Goal: Task Accomplishment & Management: Manage account settings

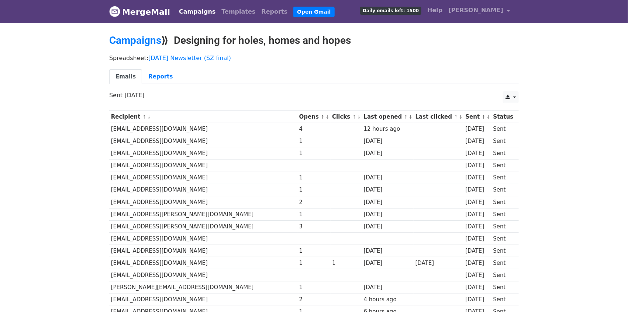
click at [325, 117] on link "↓" at bounding box center [327, 117] width 4 height 6
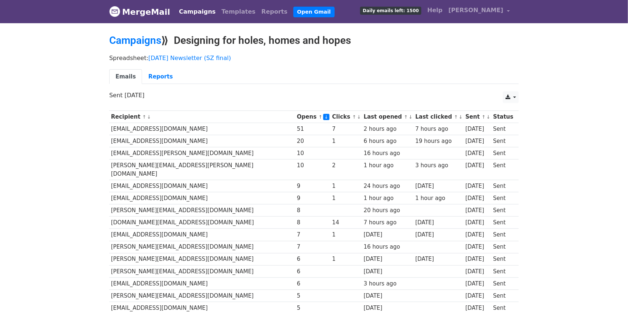
click at [357, 115] on link "↓" at bounding box center [359, 117] width 4 height 6
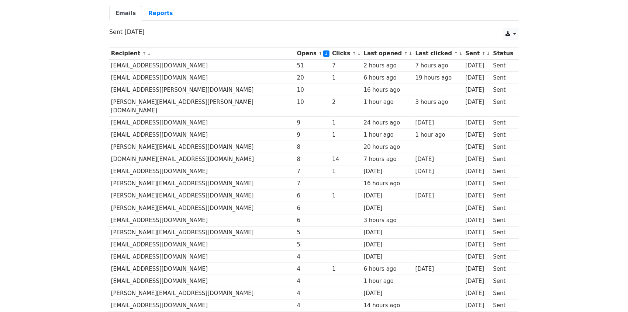
scroll to position [86, 0]
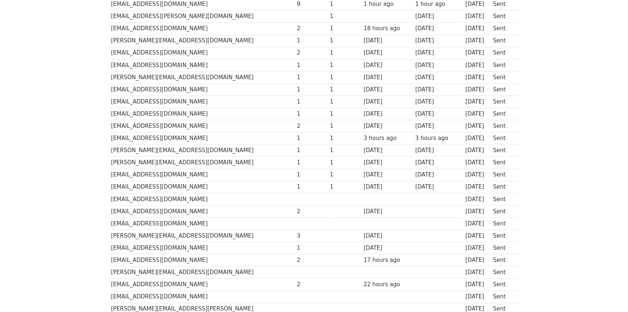
scroll to position [854, 0]
